Goal: Task Accomplishment & Management: Manage account settings

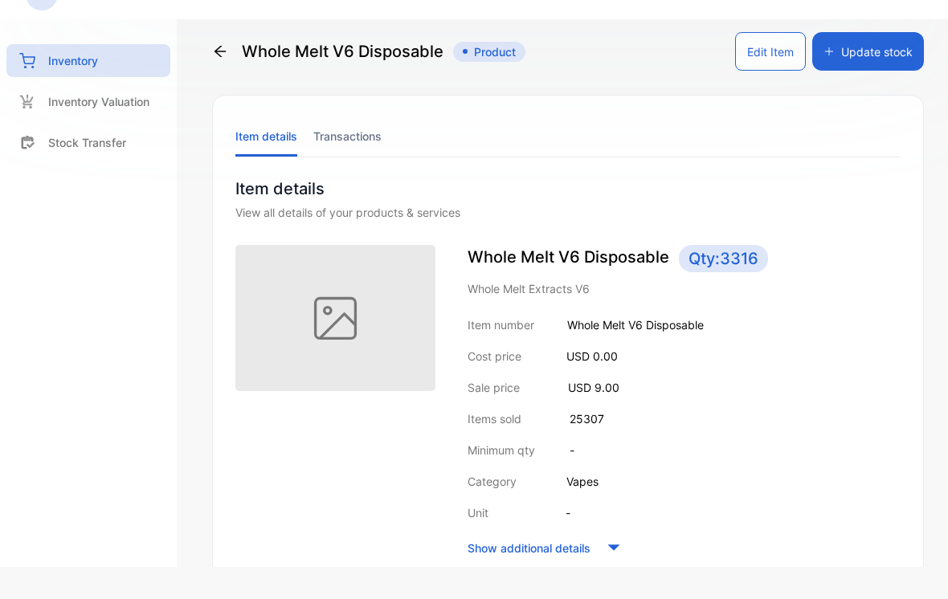
click at [251, 47] on div "Whole Melt V6 Disposable Product" at bounding box center [368, 51] width 313 height 39
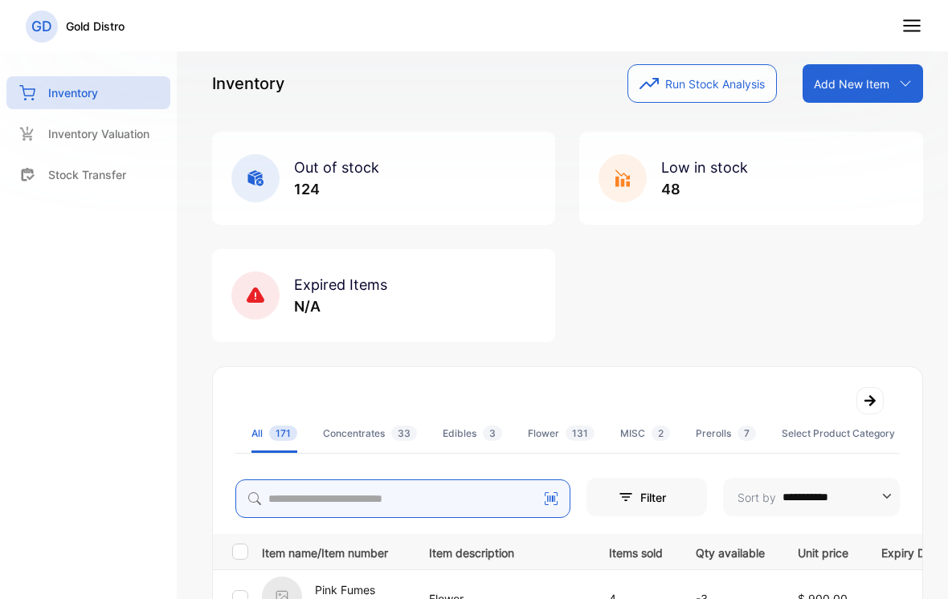
click at [300, 487] on input "search" at bounding box center [402, 498] width 335 height 39
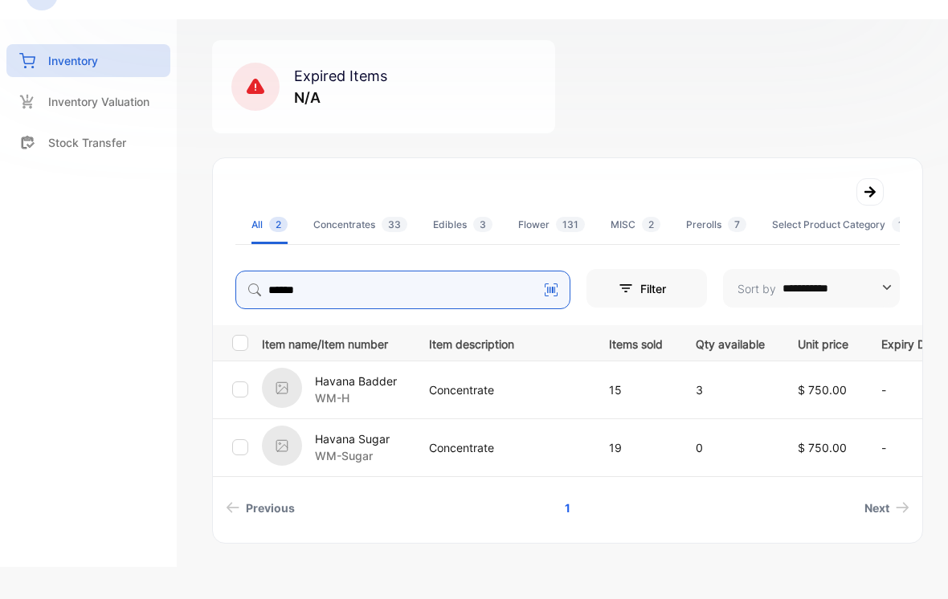
scroll to position [185, 0]
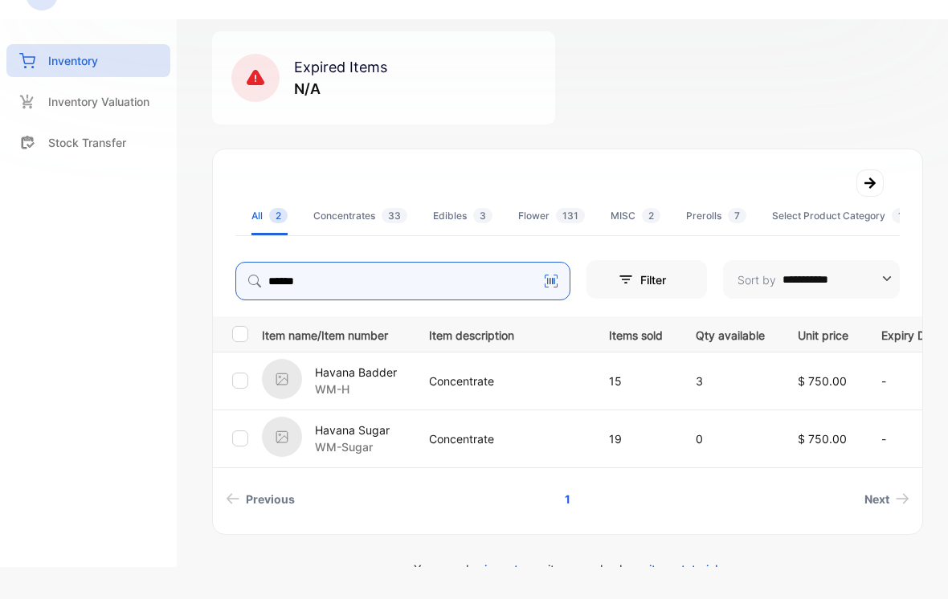
type input "******"
click at [359, 454] on p "WM-Sugar" at bounding box center [352, 446] width 75 height 17
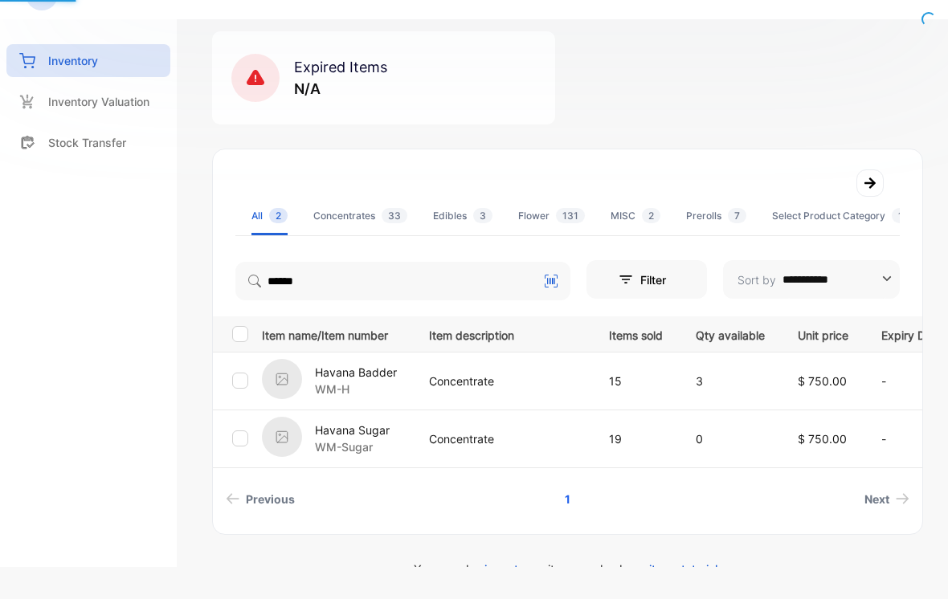
click at [336, 429] on p "Havana Sugar" at bounding box center [352, 430] width 75 height 17
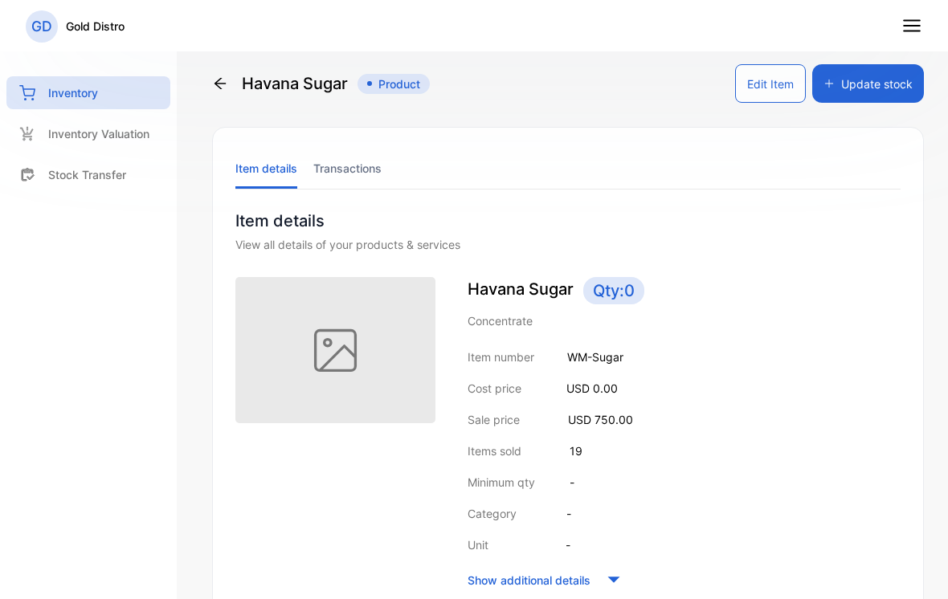
click at [886, 92] on button "Update stock" at bounding box center [868, 83] width 112 height 39
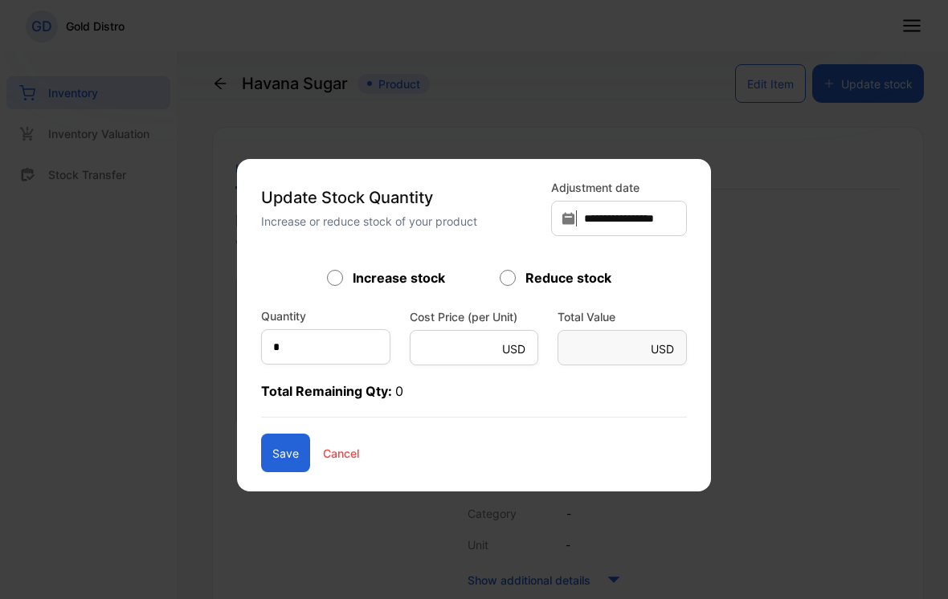
click at [353, 376] on form "Increase stock Reduce stock Quantity * Cost Price (per Unit) USD * Total Value …" at bounding box center [474, 370] width 426 height 204
click at [311, 377] on form "Increase stock Reduce stock Quantity * Cost Price (per Unit) USD * Total Value …" at bounding box center [474, 370] width 426 height 204
click at [328, 374] on form "Increase stock Reduce stock Quantity * Cost Price (per Unit) USD * Total Value …" at bounding box center [474, 370] width 426 height 204
click at [328, 375] on form "Increase stock Reduce stock Quantity * Cost Price (per Unit) USD * Total Value …" at bounding box center [474, 370] width 426 height 204
click at [328, 374] on form "Increase stock Reduce stock Quantity * Cost Price (per Unit) USD * Total Value …" at bounding box center [474, 370] width 426 height 204
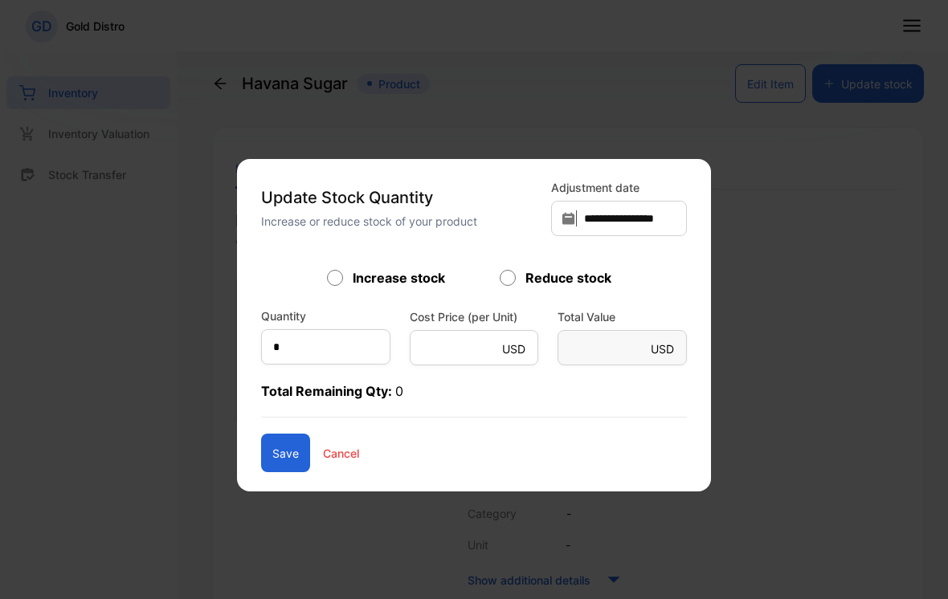
click at [275, 387] on p "Total Remaining Qty: 0" at bounding box center [474, 399] width 426 height 36
click at [275, 386] on p "Total Remaining Qty: 0" at bounding box center [474, 399] width 426 height 36
click at [280, 393] on p "Total Remaining Qty: 0" at bounding box center [474, 399] width 426 height 36
click at [279, 393] on p "Total Remaining Qty: 0" at bounding box center [474, 399] width 426 height 36
click at [289, 364] on input "*" at bounding box center [325, 346] width 129 height 35
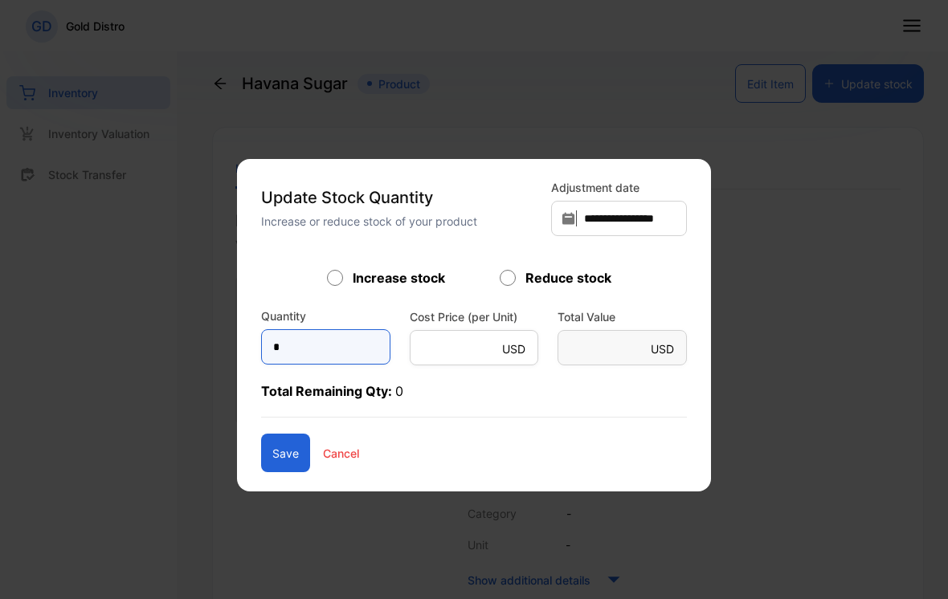
scroll to position [32, 0]
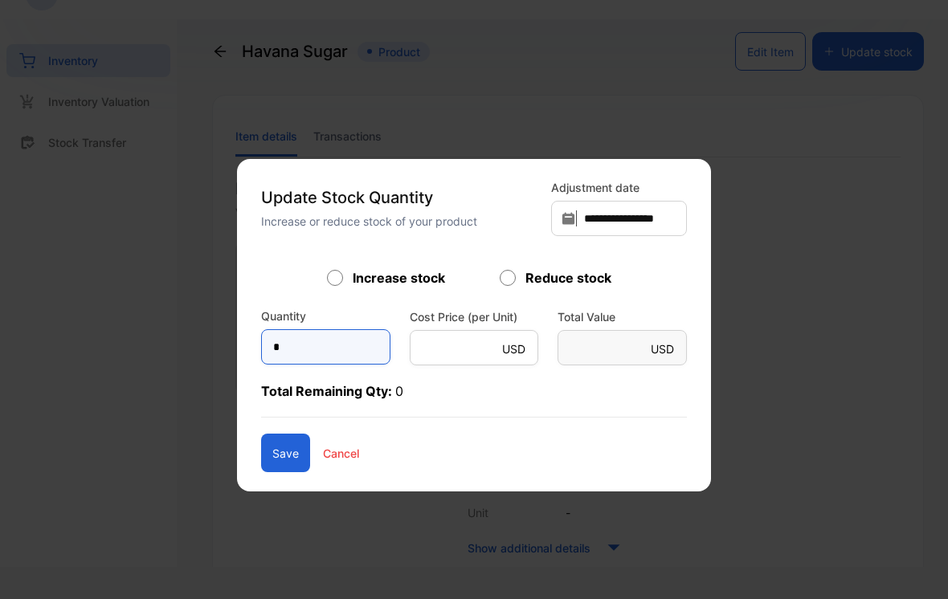
click at [297, 340] on input "*" at bounding box center [325, 346] width 129 height 35
click at [305, 338] on input "*" at bounding box center [325, 346] width 129 height 35
click at [304, 338] on input "*" at bounding box center [325, 346] width 129 height 35
type input "**"
click at [283, 442] on button "Save" at bounding box center [285, 453] width 49 height 39
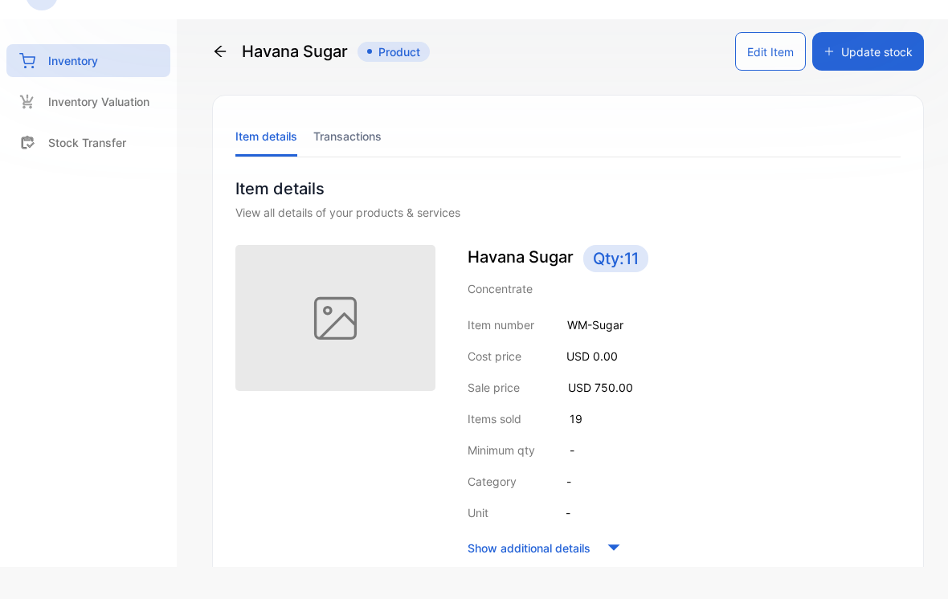
click at [246, 60] on div "Havana Sugar Product" at bounding box center [321, 51] width 218 height 39
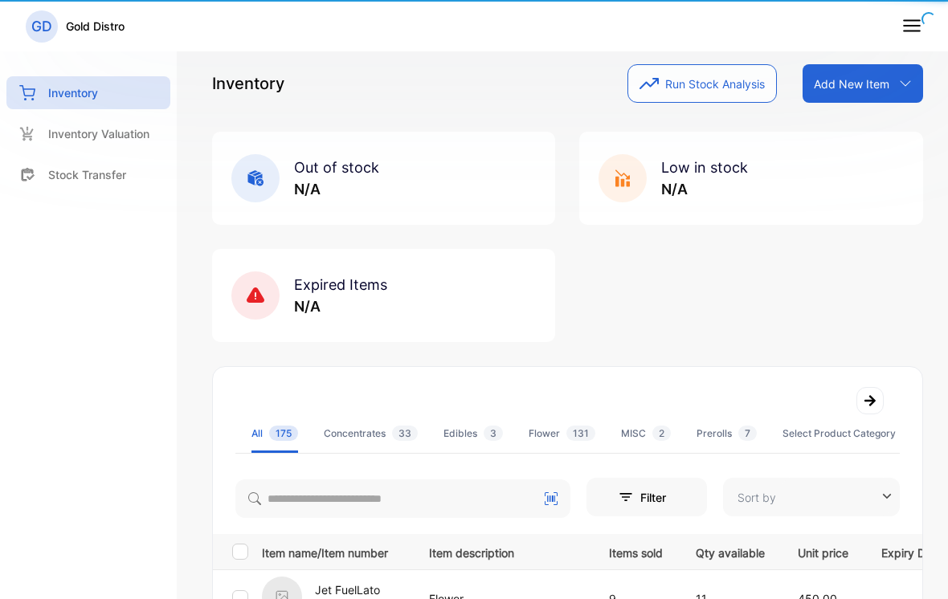
type input "**********"
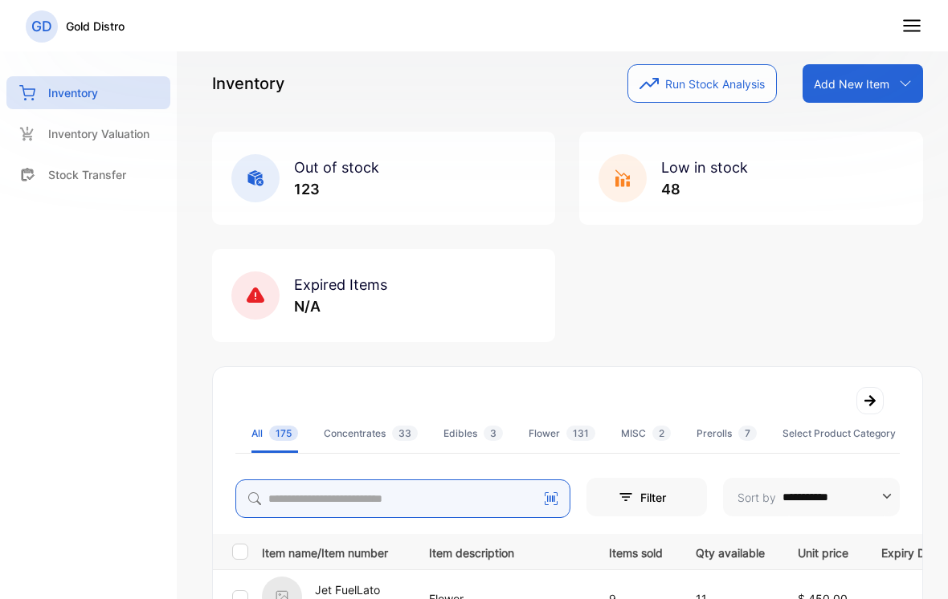
click at [427, 494] on input "search" at bounding box center [402, 498] width 335 height 39
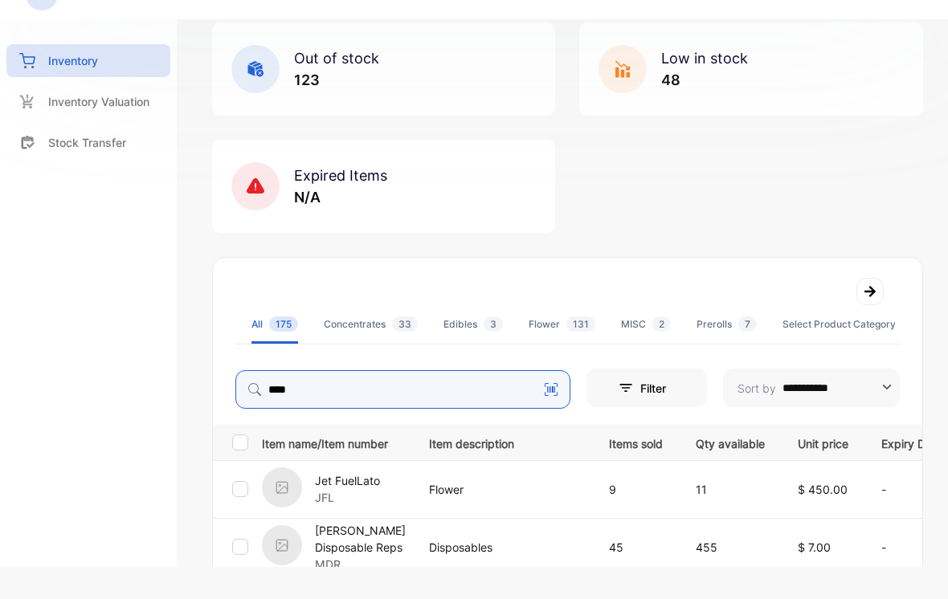
scroll to position [169, 0]
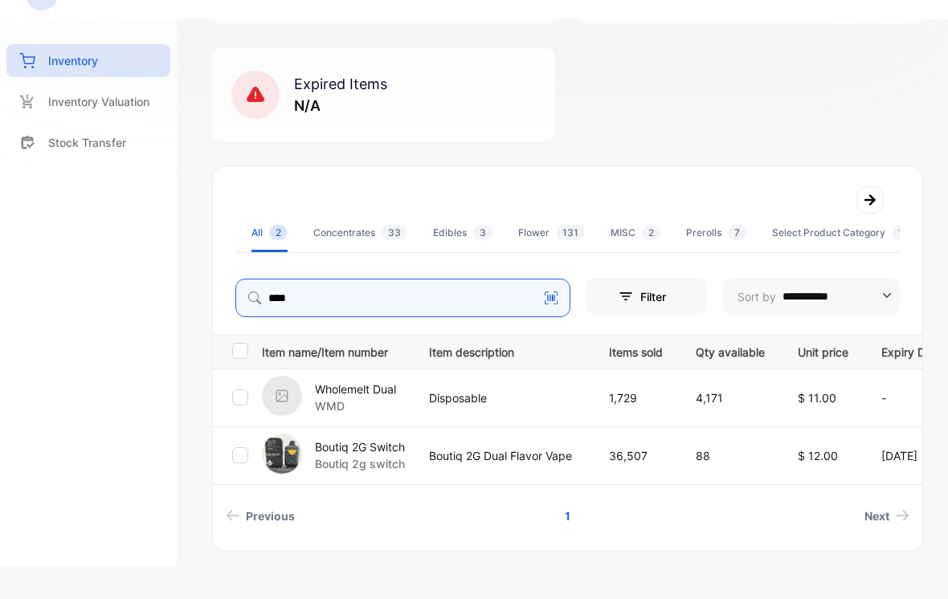
type input "****"
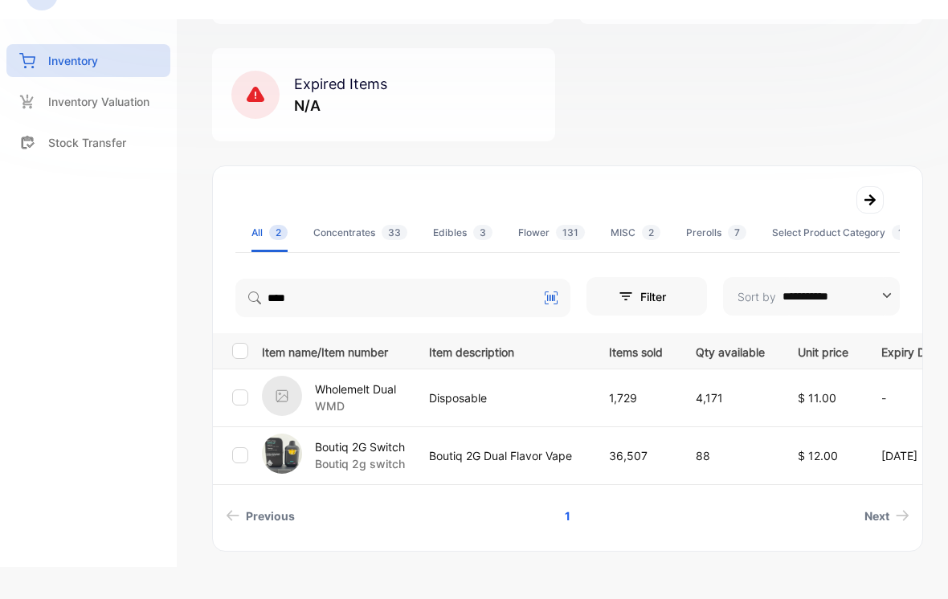
click at [300, 406] on img at bounding box center [282, 396] width 40 height 40
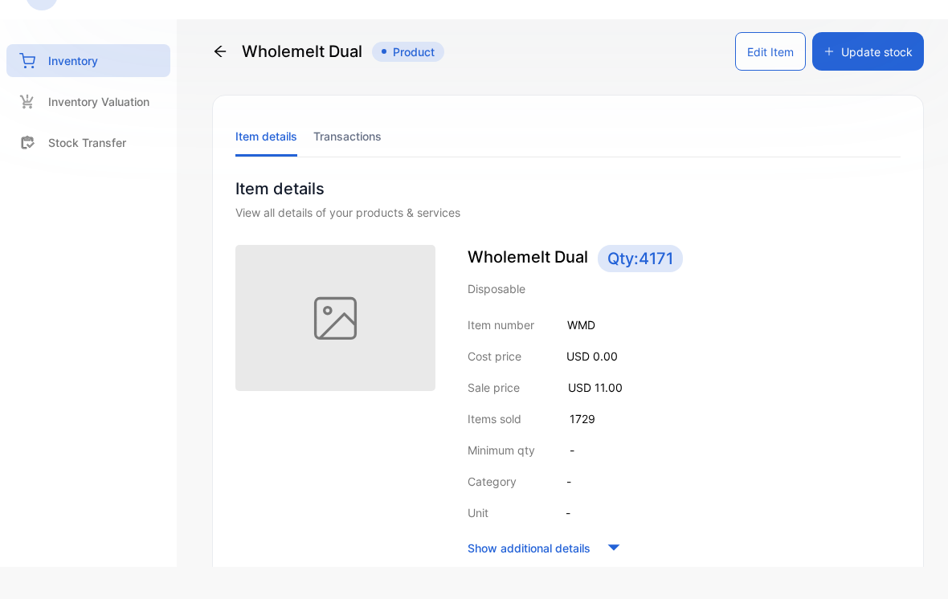
click at [897, 38] on button "Update stock" at bounding box center [868, 51] width 112 height 39
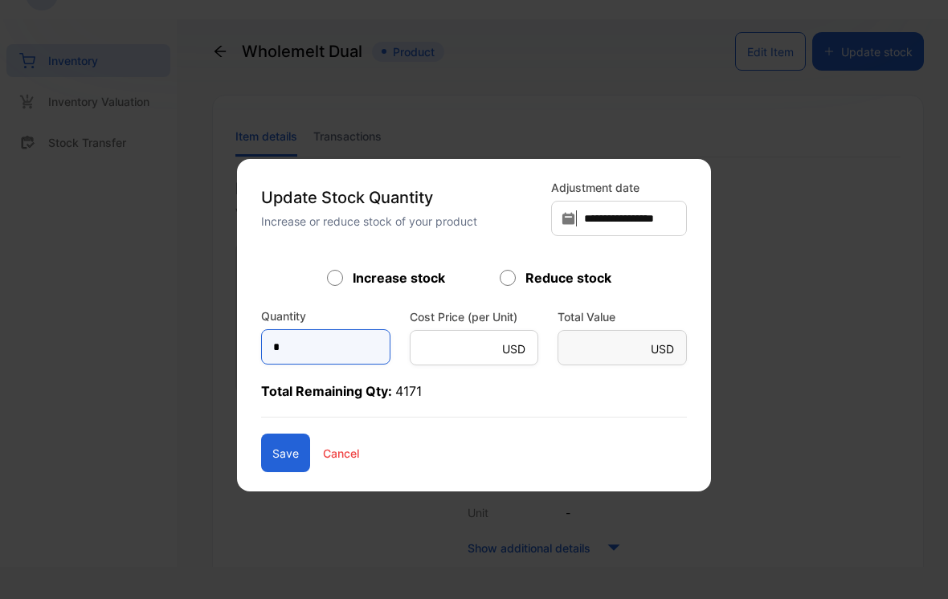
click at [302, 364] on input "*" at bounding box center [325, 346] width 129 height 35
type input "****"
click at [279, 469] on button "Save" at bounding box center [285, 453] width 49 height 39
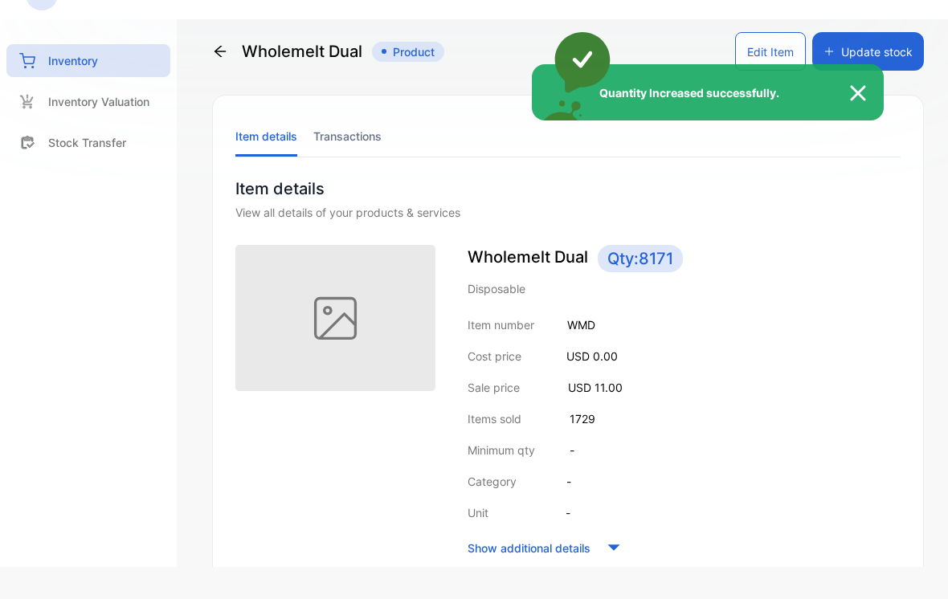
click at [243, 53] on div "Quantity Increased successfully." at bounding box center [474, 299] width 948 height 599
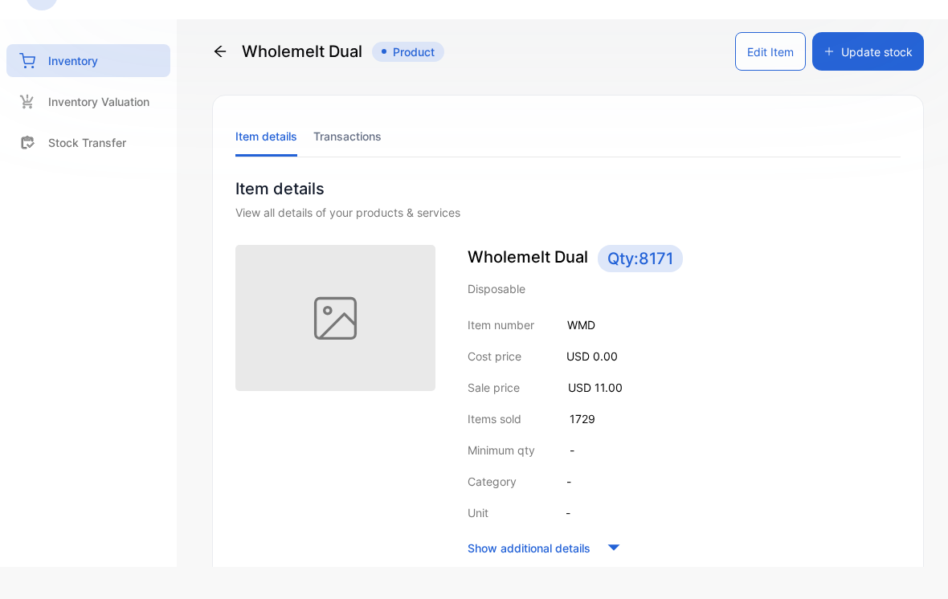
click at [239, 61] on div "Wholemelt Dual Product" at bounding box center [328, 51] width 232 height 39
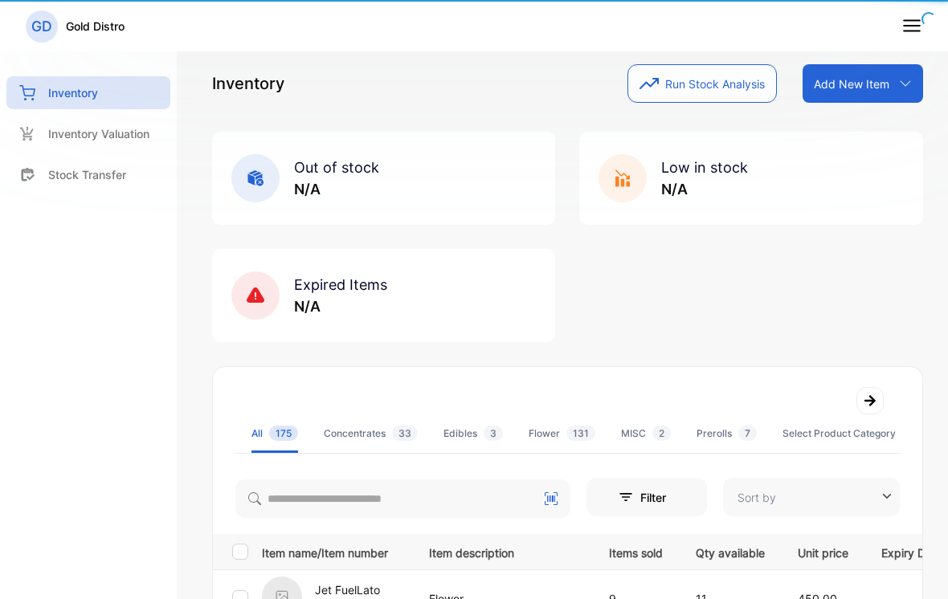
type input "**********"
